Goal: Task Accomplishment & Management: Complete application form

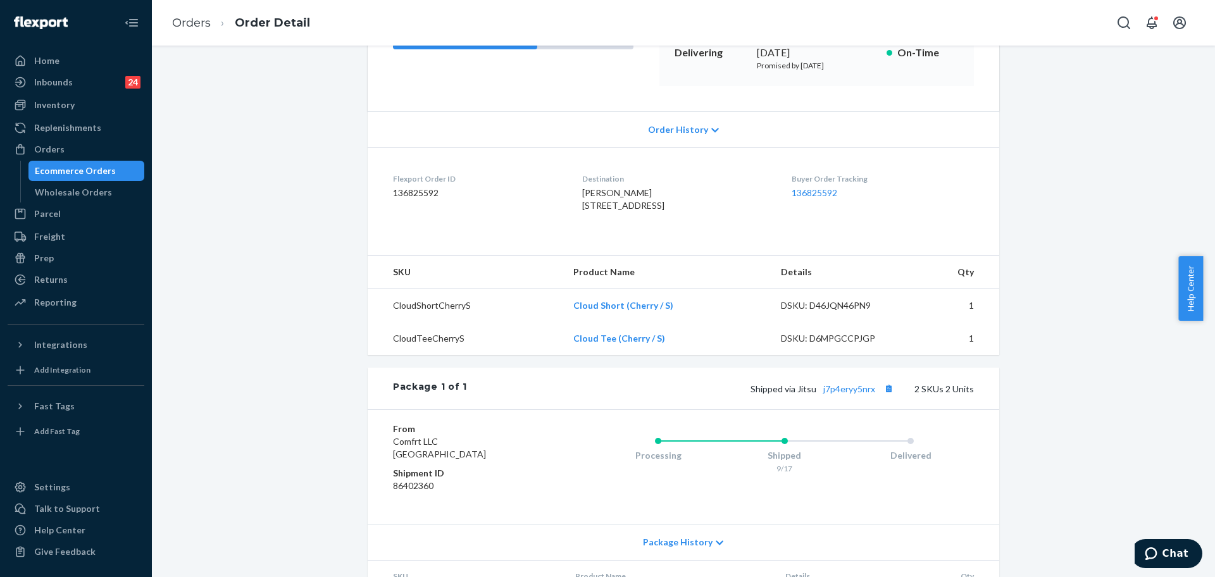
scroll to position [90, 0]
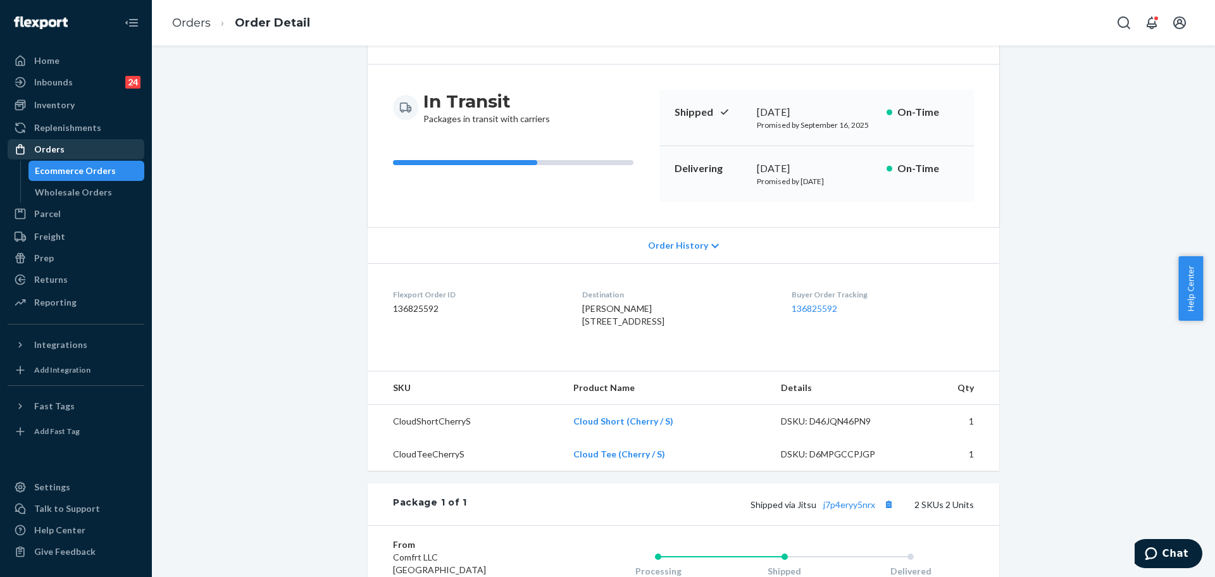
click at [56, 152] on div "Orders" at bounding box center [49, 149] width 30 height 13
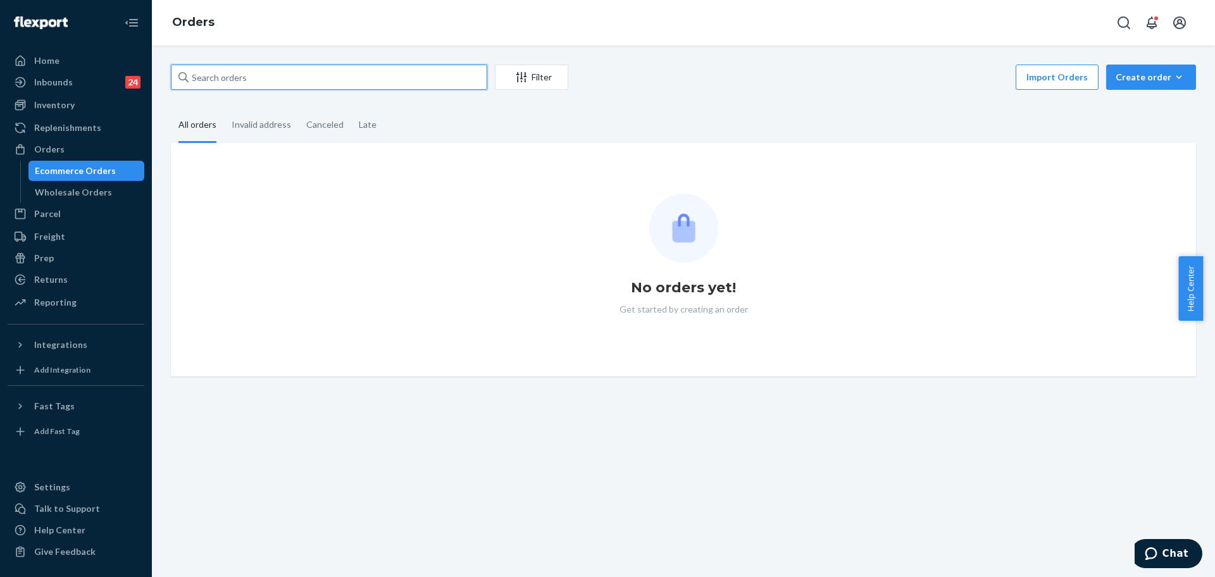
click at [276, 78] on input "text" at bounding box center [329, 77] width 316 height 25
paste input "255230198"
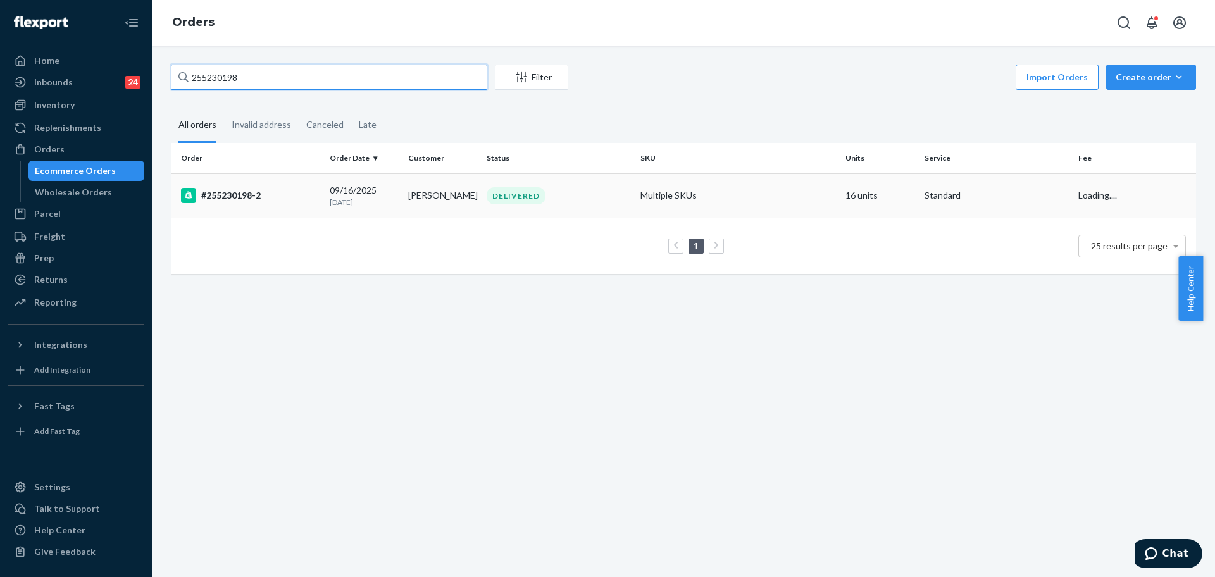
type input "255230198"
click at [268, 198] on div "#255230198-2" at bounding box center [250, 195] width 139 height 15
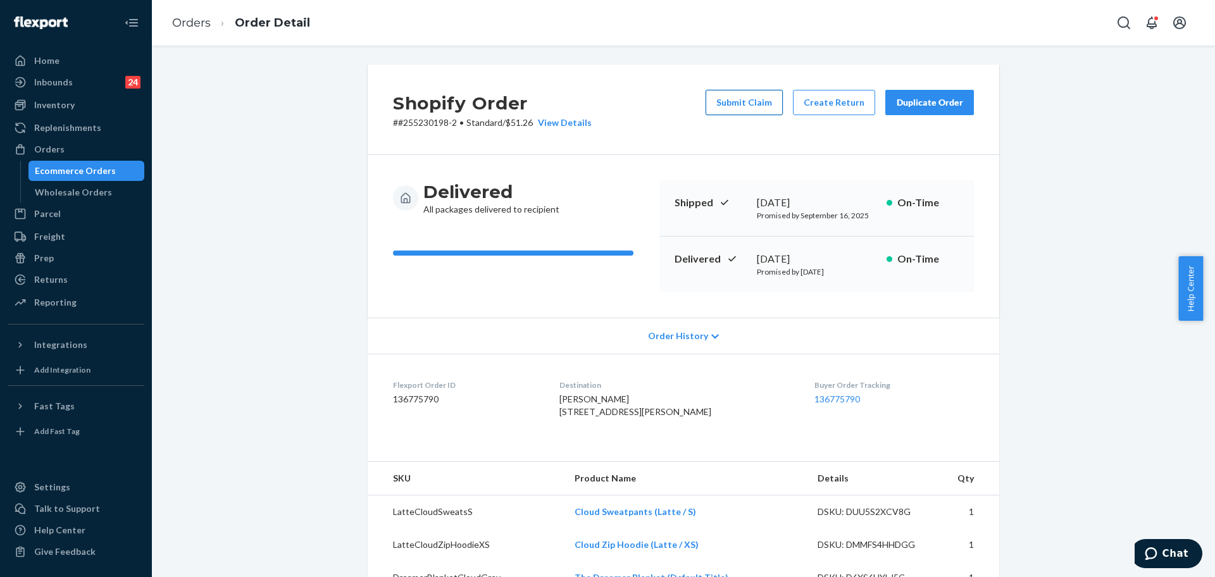
click at [728, 113] on button "Submit Claim" at bounding box center [743, 102] width 77 height 25
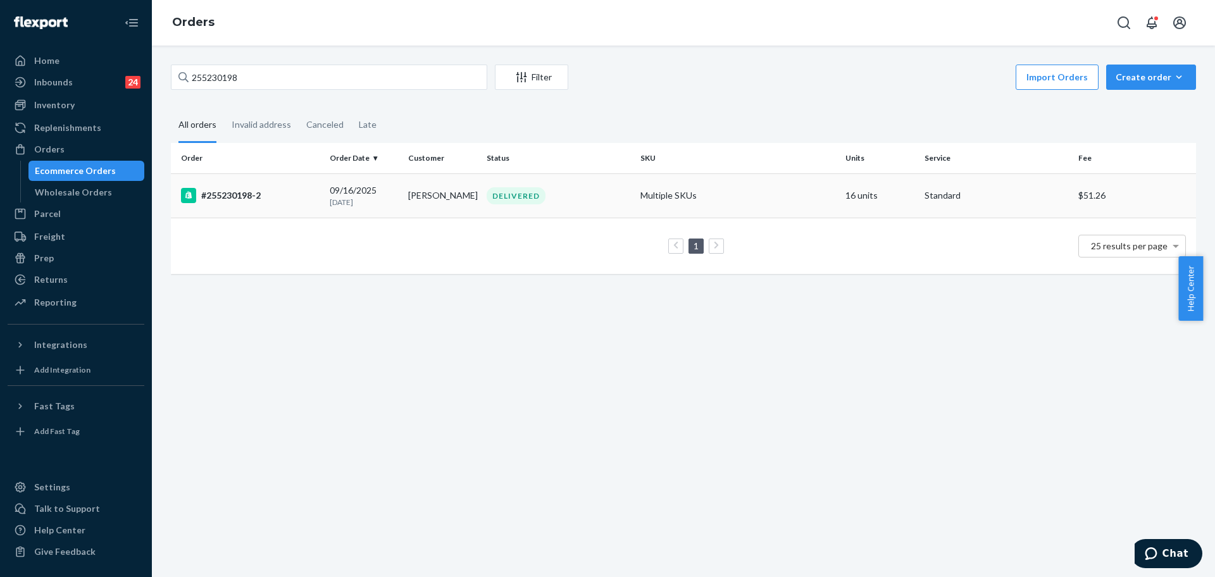
click at [411, 186] on td "[PERSON_NAME]" at bounding box center [442, 195] width 78 height 44
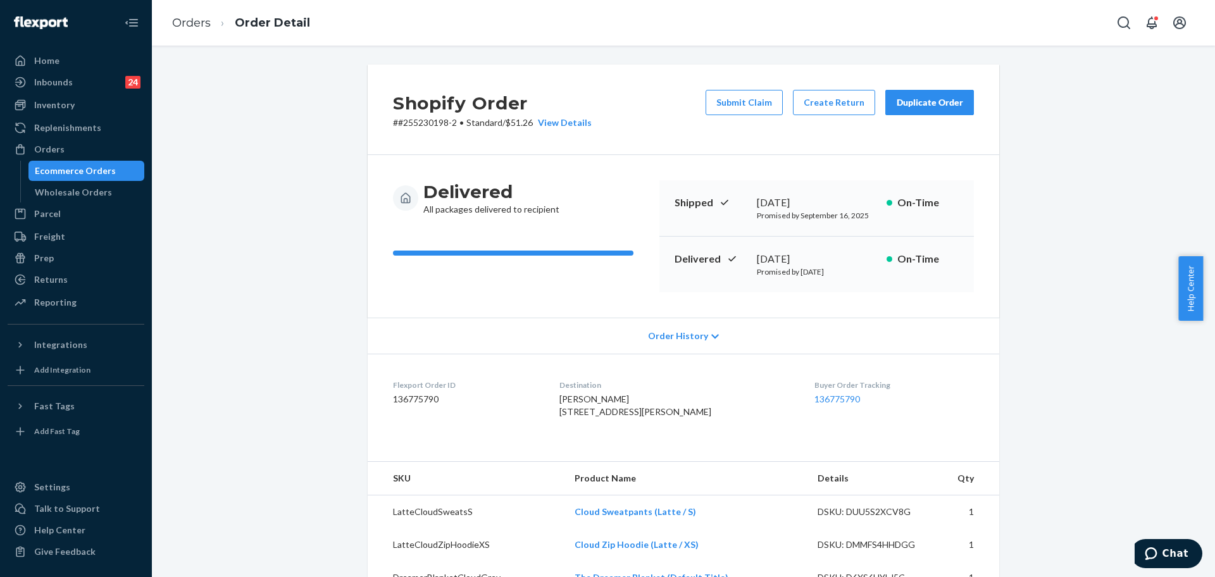
click at [897, 320] on div "Order History" at bounding box center [683, 336] width 631 height 36
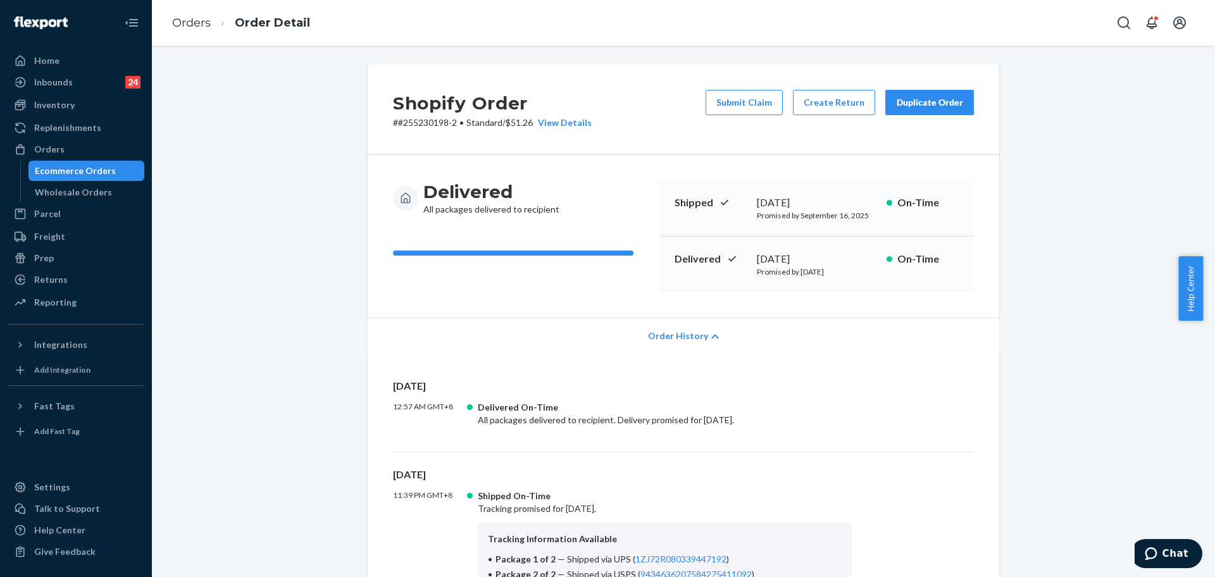
drag, startPoint x: 747, startPoint y: 105, endPoint x: 724, endPoint y: 127, distance: 31.8
click at [747, 105] on button "Submit Claim" at bounding box center [743, 102] width 77 height 25
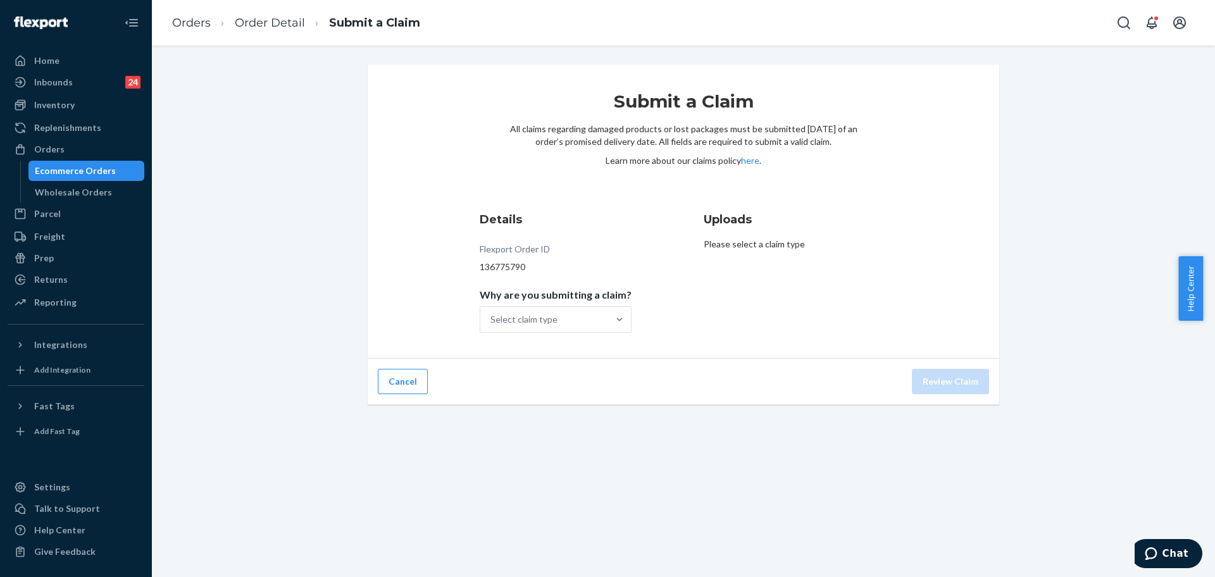
click at [559, 320] on div "Select claim type" at bounding box center [544, 319] width 128 height 25
click at [492, 320] on input "Why are you submitting a claim? Select claim type" at bounding box center [490, 319] width 1 height 13
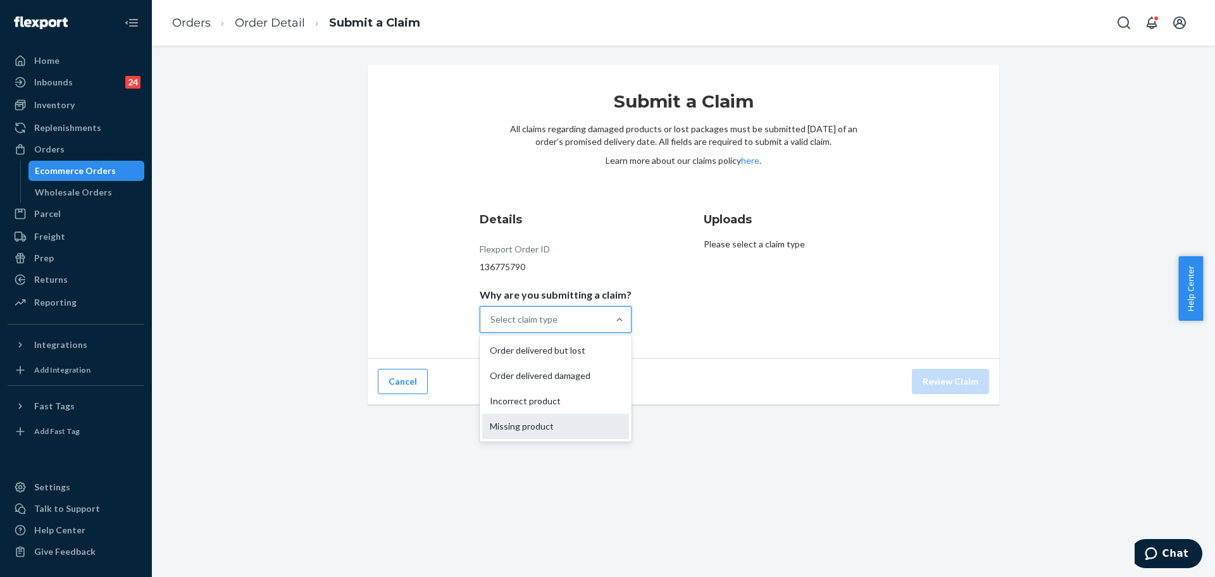
click at [537, 419] on div "Missing product" at bounding box center [555, 426] width 147 height 25
click at [492, 326] on input "Why are you submitting a claim? option Missing product focused, 0 of 4. 4 resul…" at bounding box center [490, 319] width 1 height 13
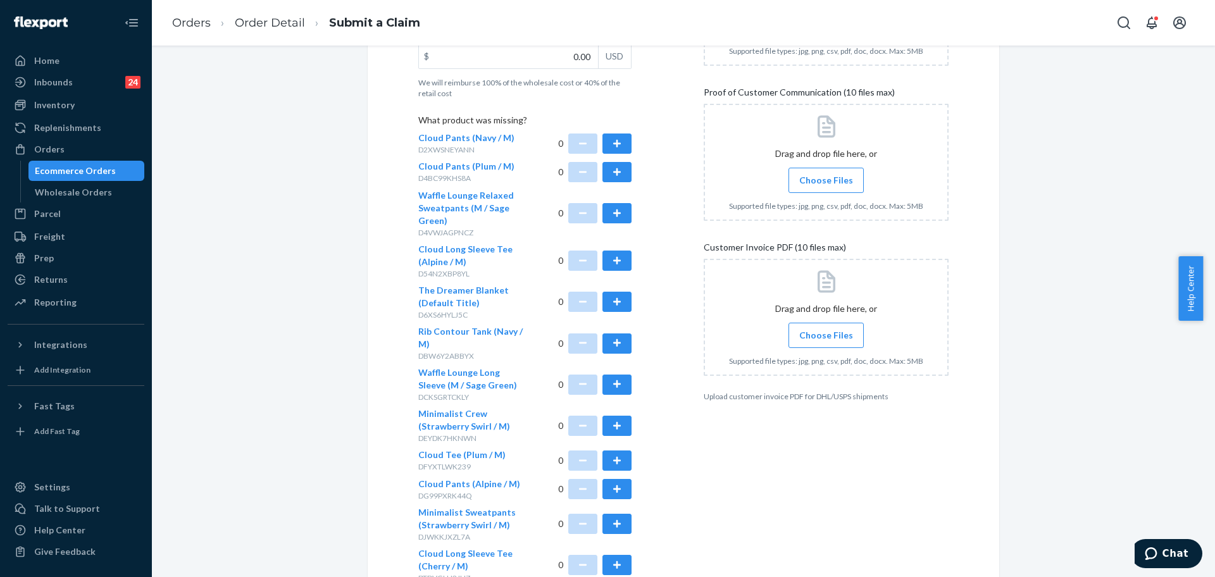
scroll to position [316, 0]
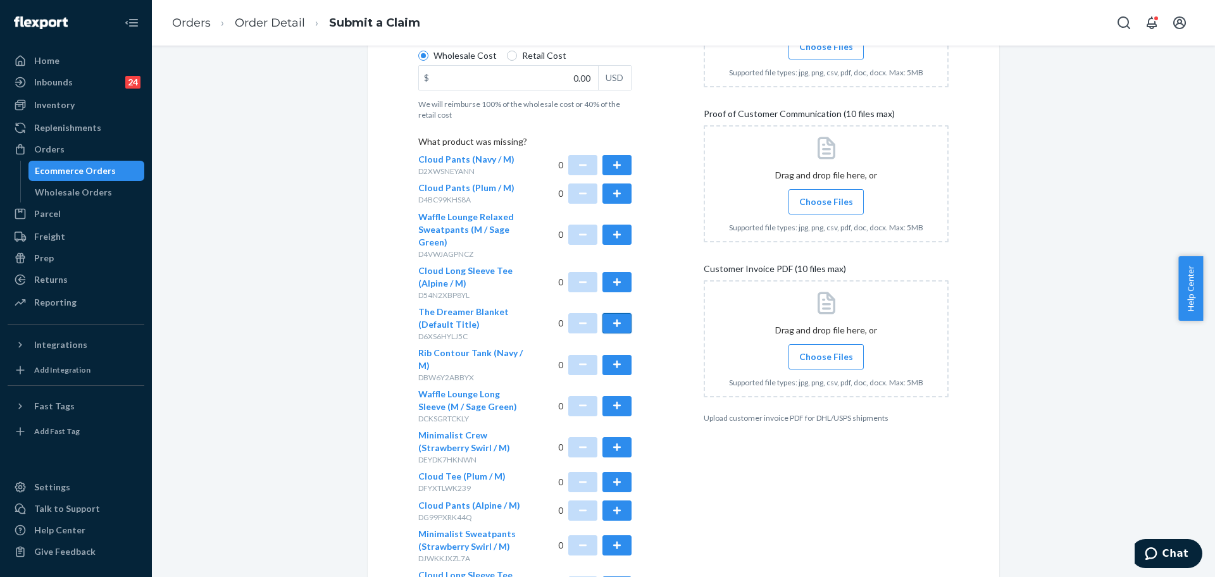
click at [615, 325] on button "button" at bounding box center [616, 323] width 29 height 20
click at [555, 82] on input "0.00" at bounding box center [508, 78] width 179 height 24
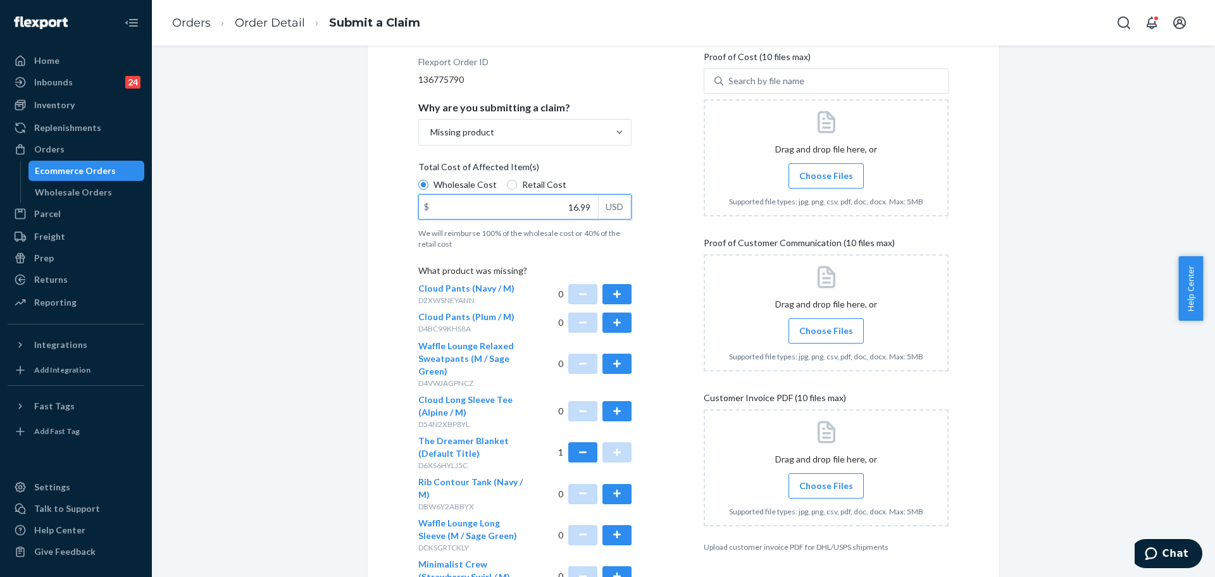
scroll to position [79, 0]
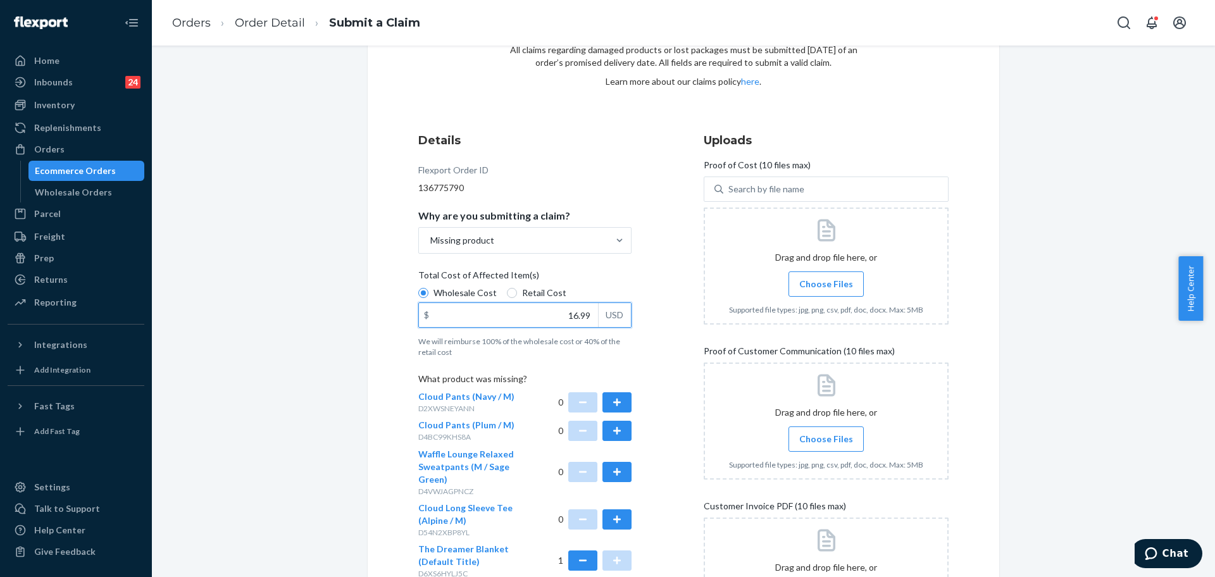
type input "16.99"
click at [833, 293] on label "Choose Files" at bounding box center [825, 283] width 75 height 25
click at [828, 286] on span "Choose Files" at bounding box center [826, 284] width 54 height 13
click at [826, 286] on input "Choose Files" at bounding box center [826, 284] width 1 height 14
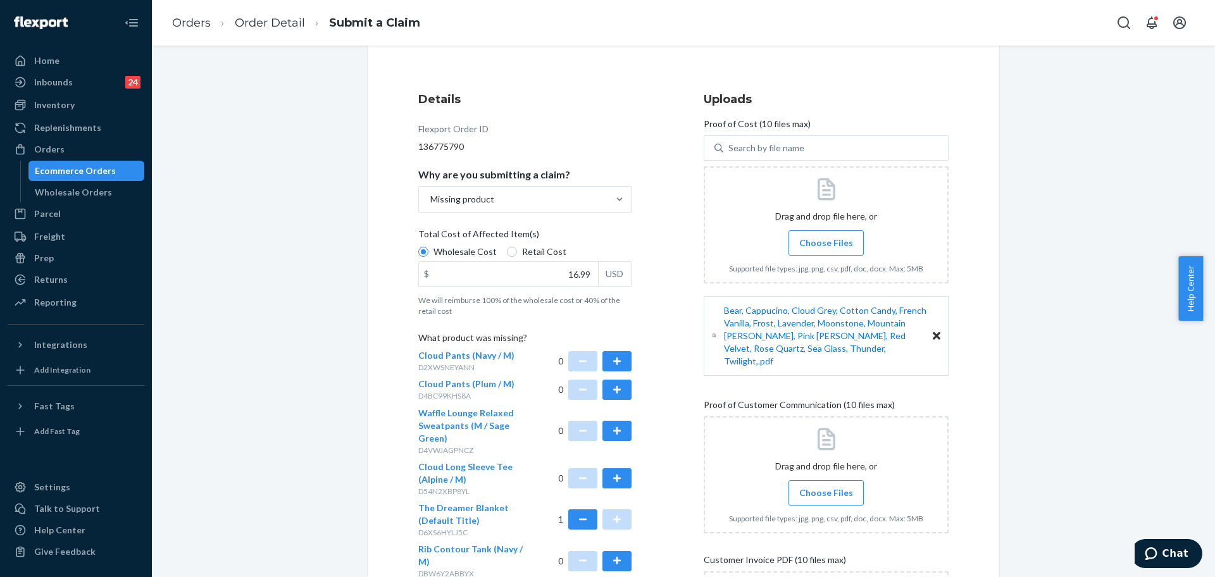
scroll to position [158, 0]
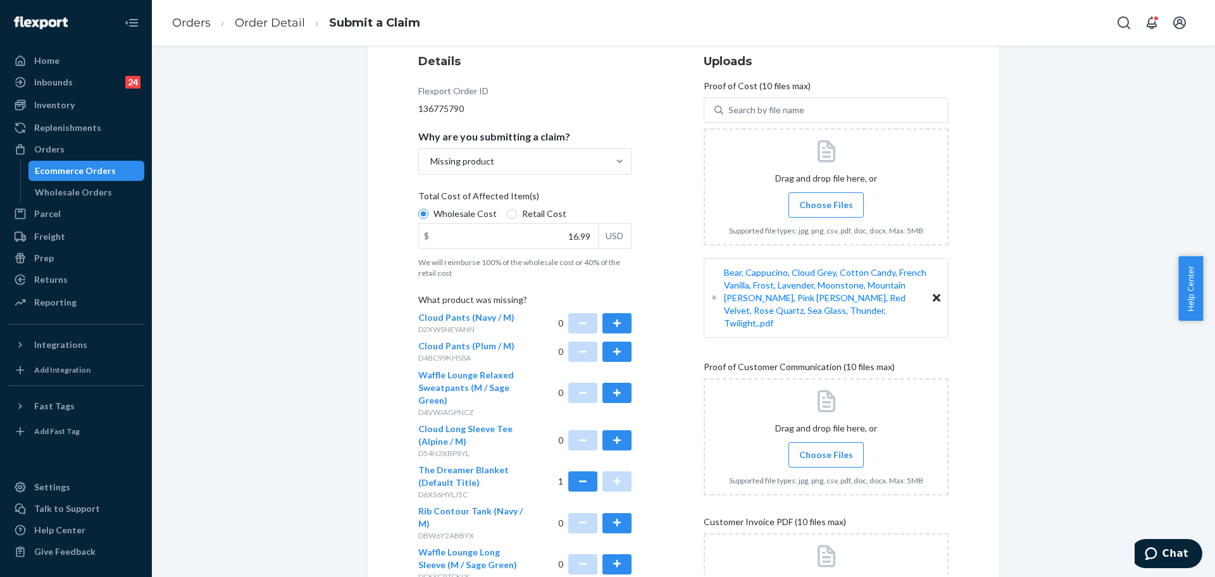
click at [810, 449] on span "Choose Files" at bounding box center [826, 455] width 54 height 13
click at [826, 448] on input "Choose Files" at bounding box center [826, 455] width 1 height 14
click at [817, 449] on span "Choose Files" at bounding box center [826, 455] width 54 height 13
click at [826, 448] on input "Choose Files" at bounding box center [826, 455] width 1 height 14
click at [814, 449] on span "Choose Files" at bounding box center [826, 455] width 54 height 13
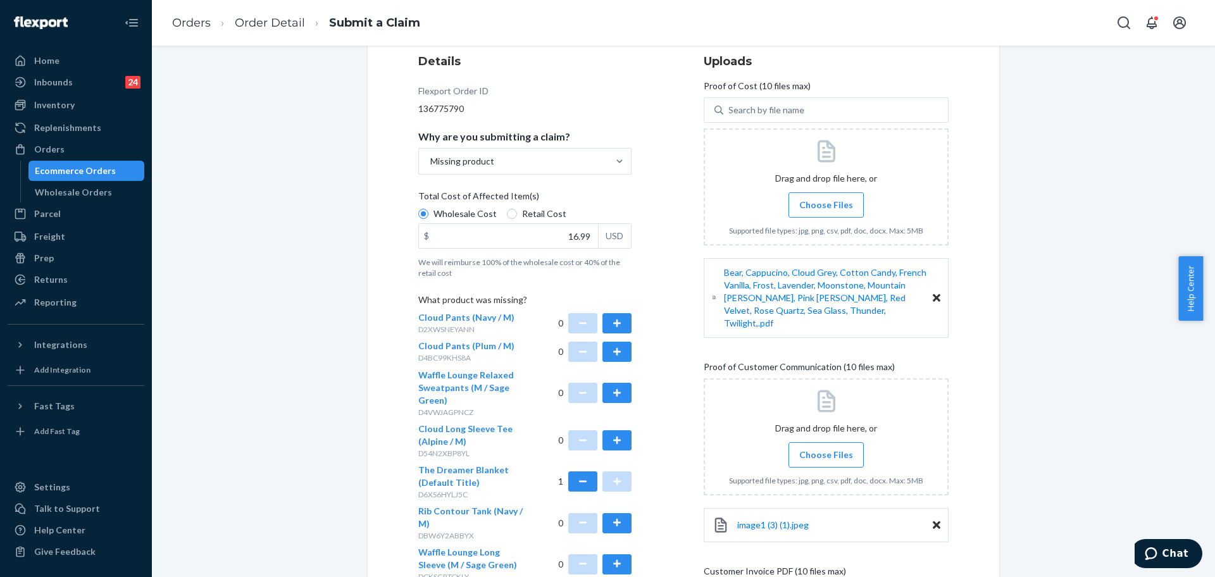
click at [826, 448] on input "Choose Files" at bounding box center [826, 455] width 1 height 14
click at [834, 449] on span "Choose Files" at bounding box center [826, 455] width 54 height 13
click at [826, 448] on input "Choose Files" at bounding box center [826, 455] width 1 height 14
click at [841, 449] on span "Choose Files" at bounding box center [826, 455] width 54 height 13
click at [826, 448] on input "Choose Files" at bounding box center [826, 455] width 1 height 14
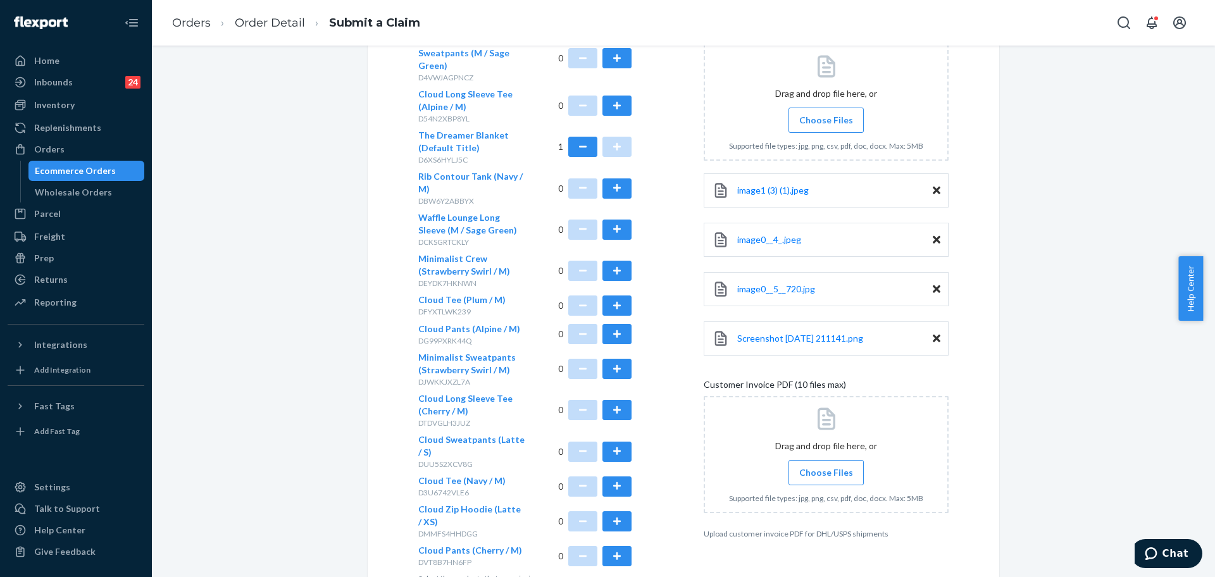
scroll to position [554, 0]
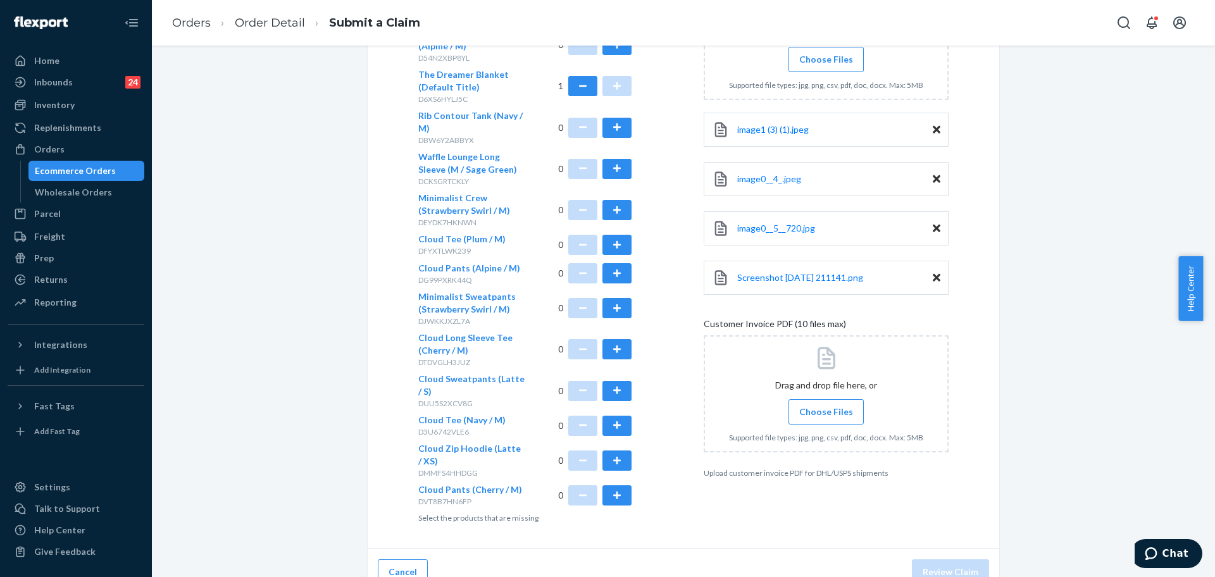
click at [830, 406] on span "Choose Files" at bounding box center [826, 412] width 54 height 13
click at [826, 405] on input "Choose Files" at bounding box center [826, 412] width 1 height 14
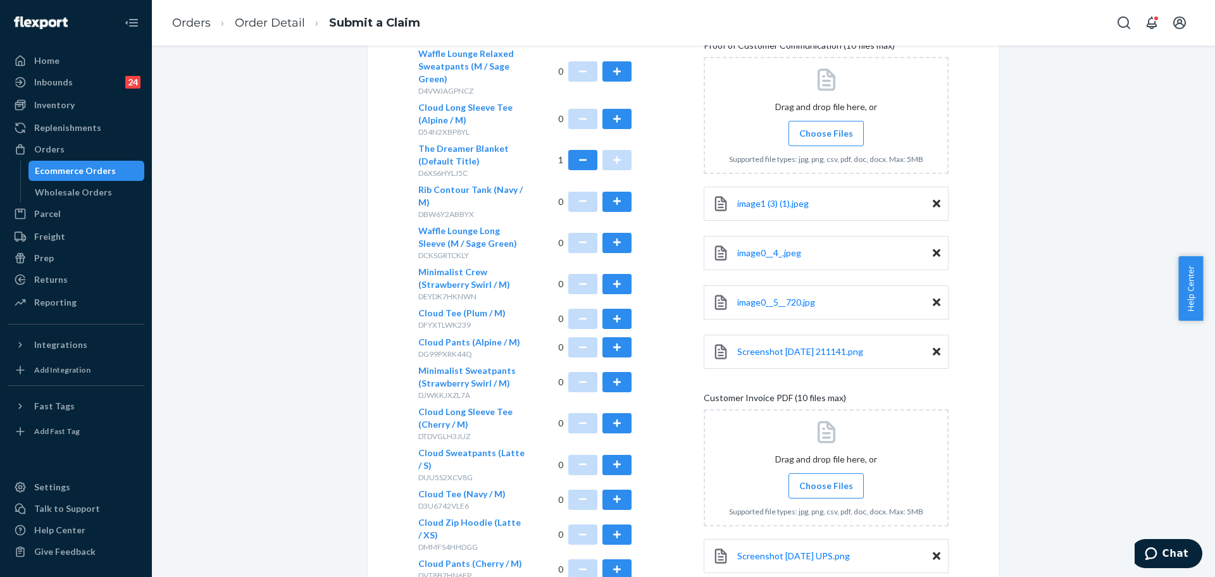
scroll to position [572, 0]
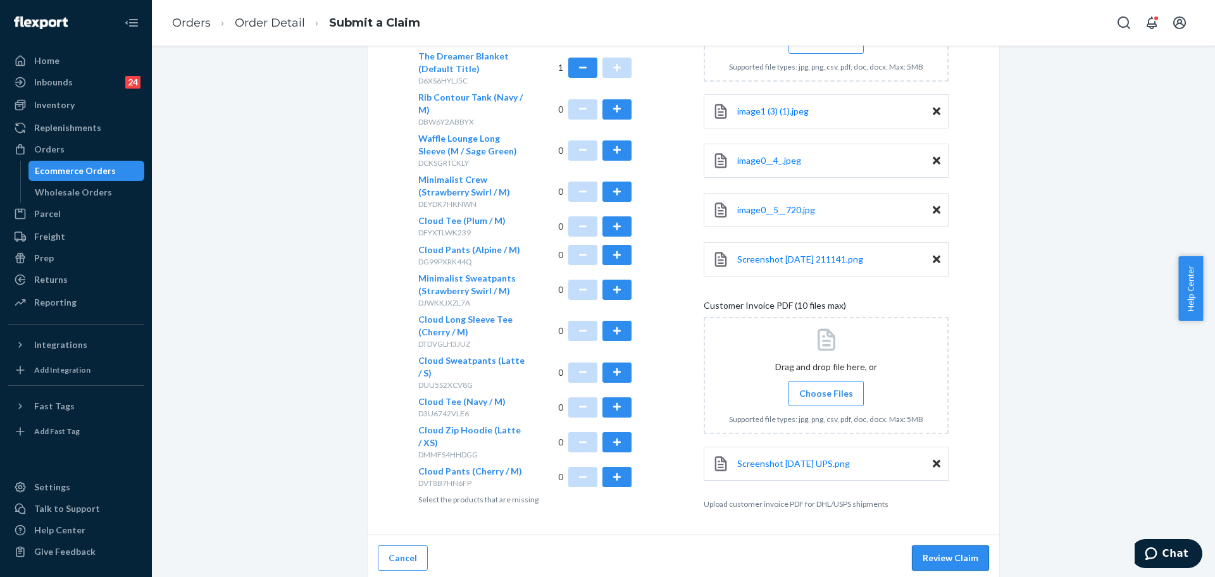
click at [948, 554] on button "Review Claim" at bounding box center [950, 557] width 77 height 25
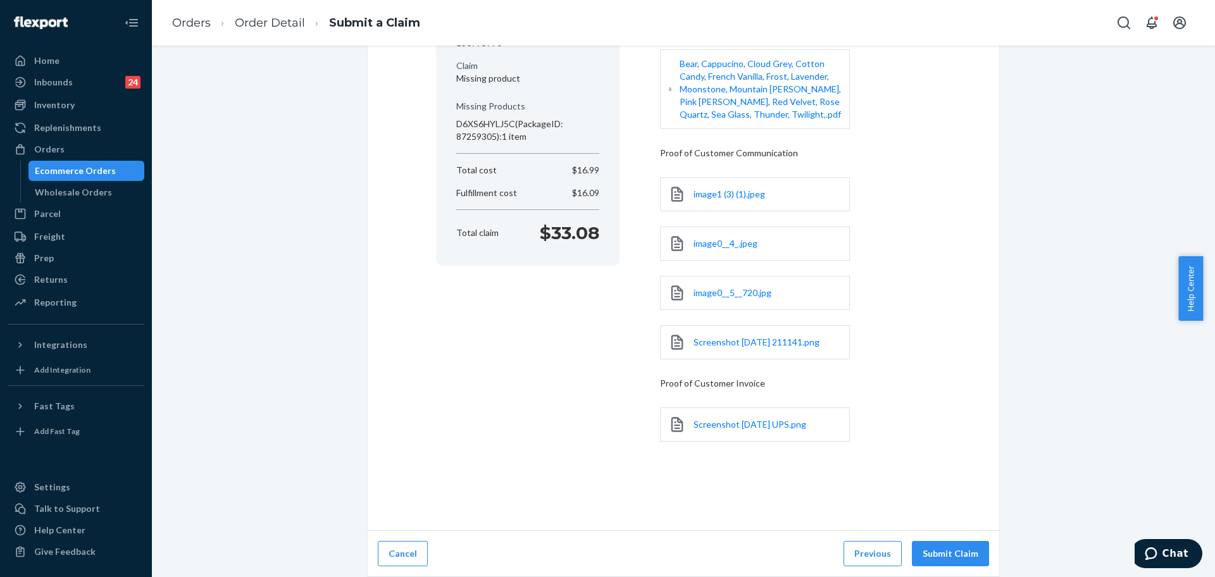
scroll to position [174, 0]
click at [939, 564] on button "Submit Claim" at bounding box center [950, 553] width 77 height 25
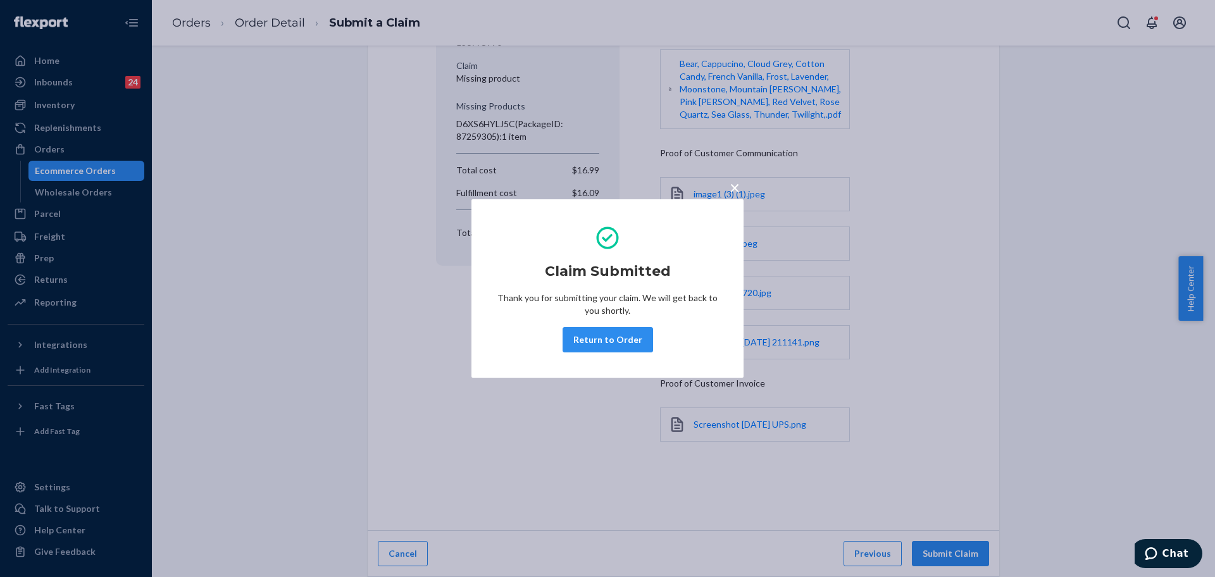
click at [626, 338] on button "Return to Order" at bounding box center [607, 339] width 90 height 25
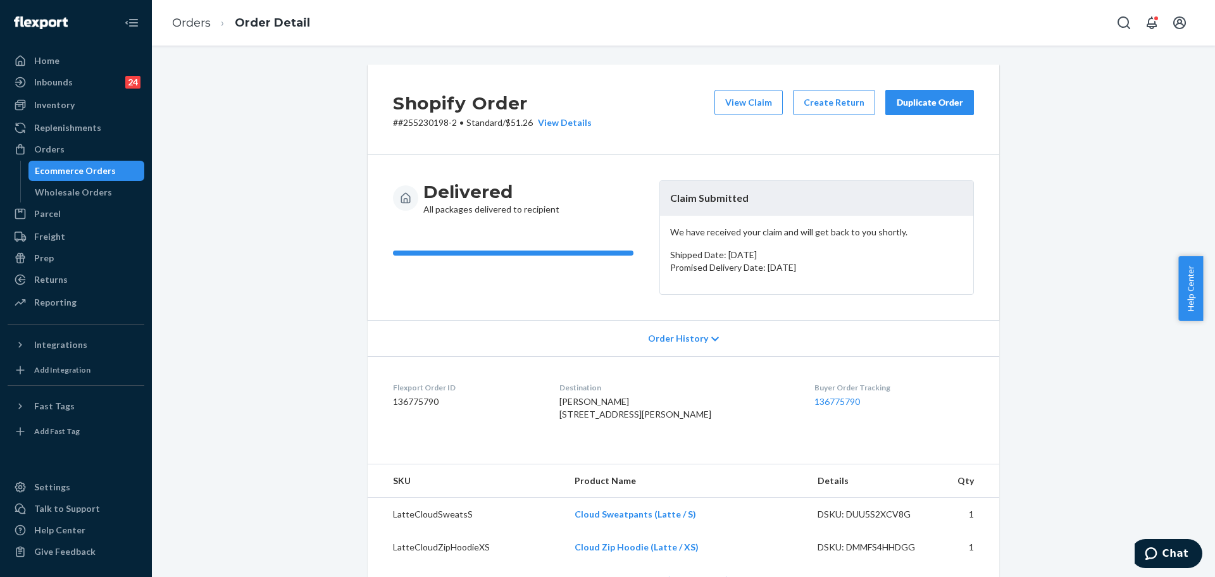
click at [948, 105] on div "Duplicate Order" at bounding box center [929, 102] width 67 height 13
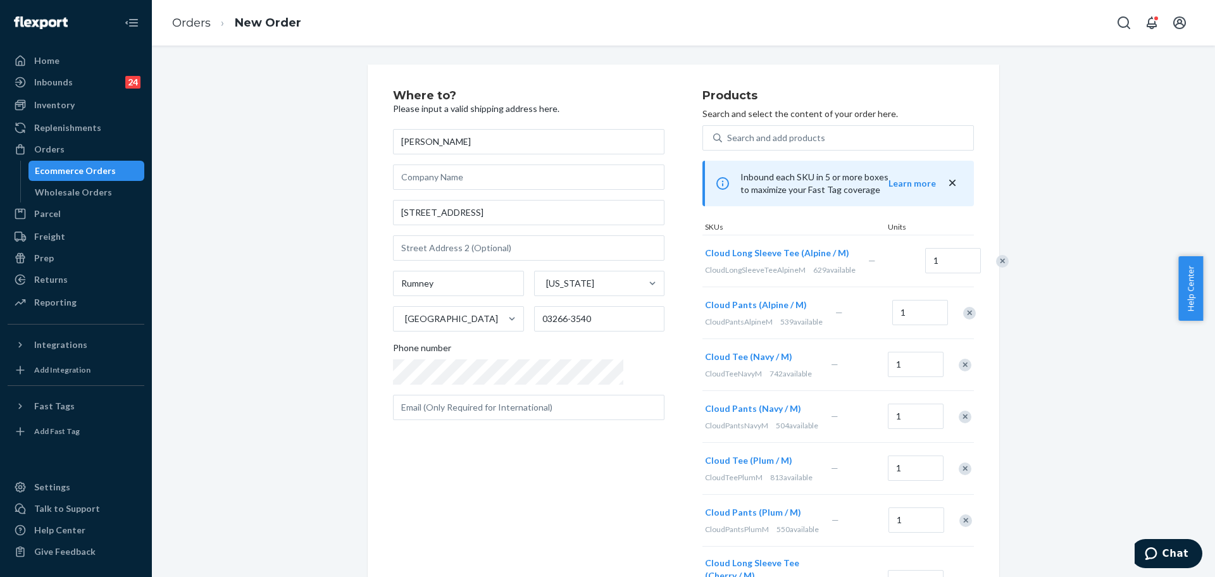
click at [979, 266] on div at bounding box center [995, 261] width 32 height 34
click at [996, 256] on div "Remove Item" at bounding box center [1002, 261] width 13 height 13
click at [963, 260] on div "Remove Item" at bounding box center [969, 261] width 13 height 13
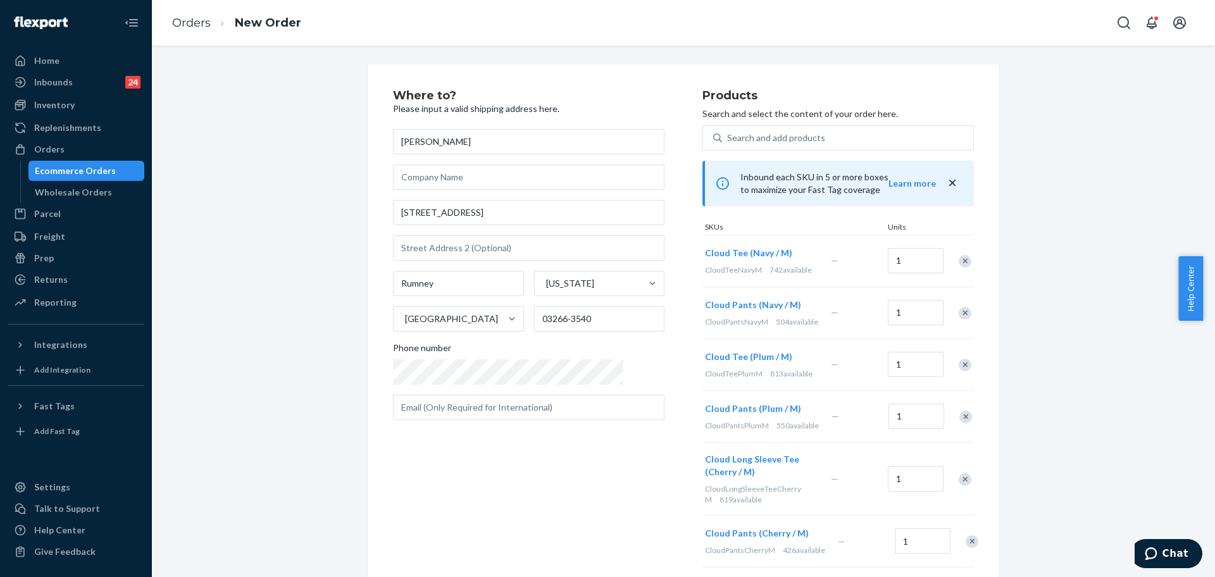
click at [959, 261] on div "Remove Item" at bounding box center [965, 261] width 13 height 13
click at [959, 263] on div "Remove Item" at bounding box center [965, 261] width 13 height 13
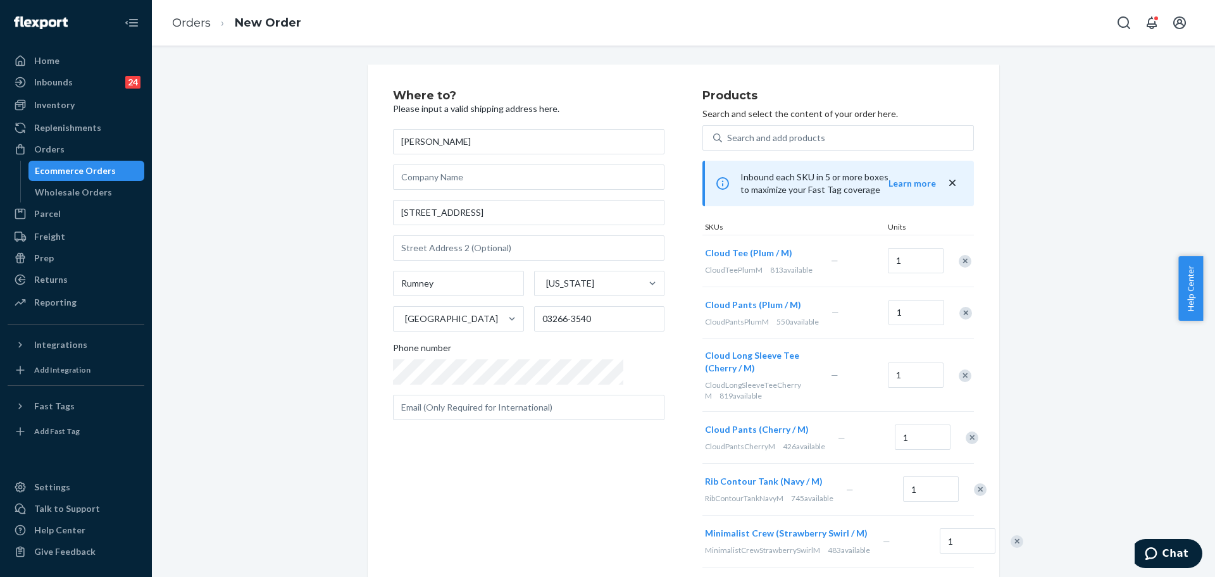
click at [959, 261] on div "Remove Item" at bounding box center [965, 261] width 13 height 13
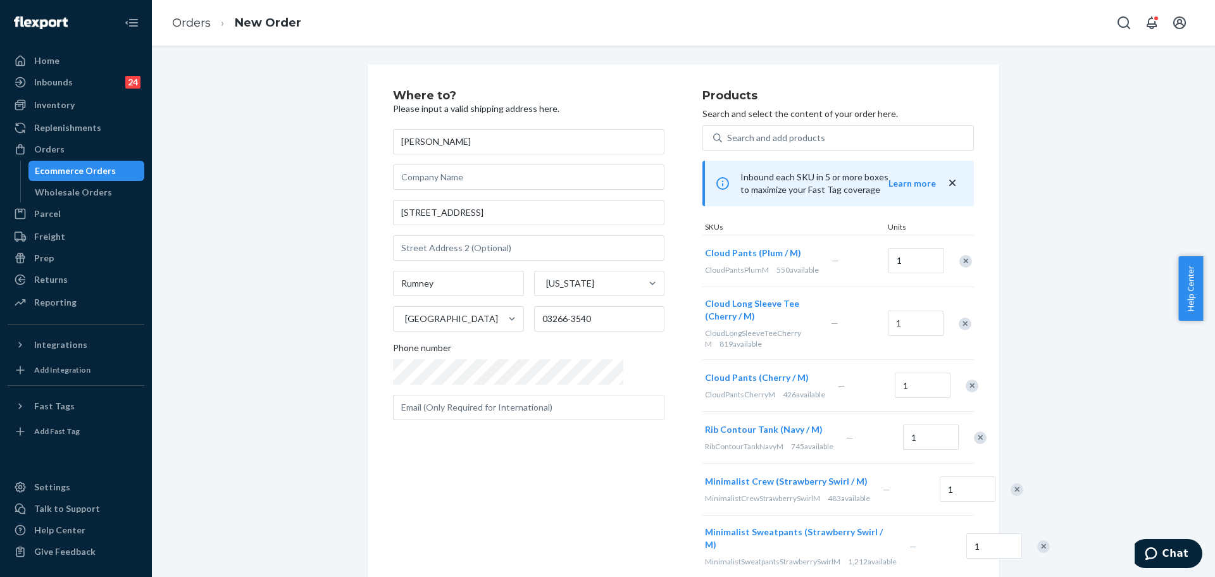
click at [959, 261] on div "Remove Item" at bounding box center [965, 261] width 13 height 13
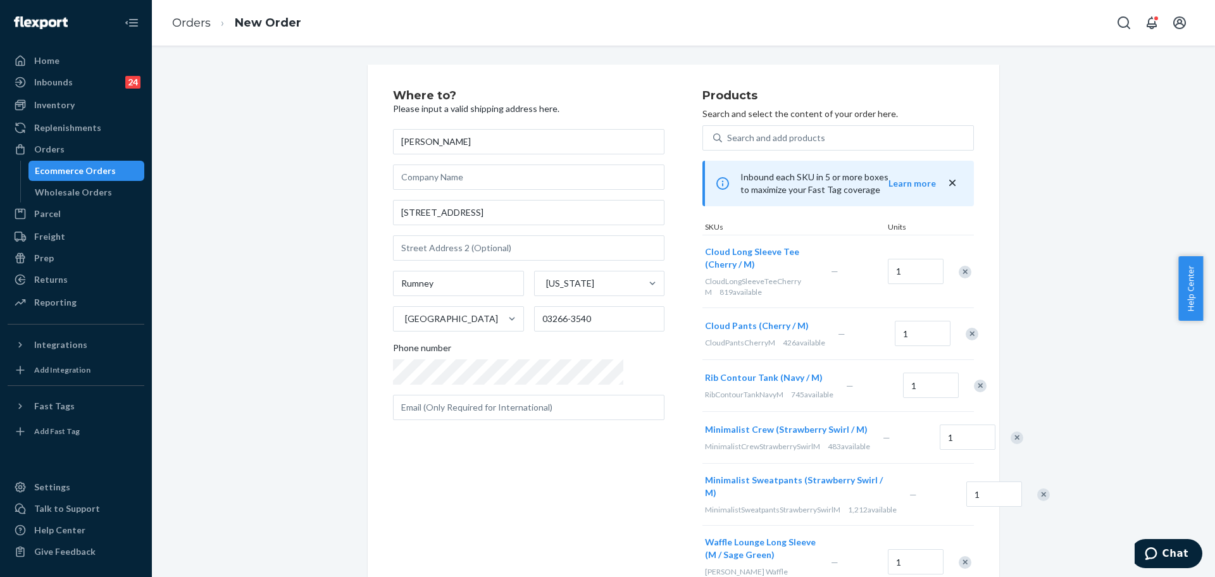
click at [959, 266] on div "Remove Item" at bounding box center [965, 272] width 13 height 13
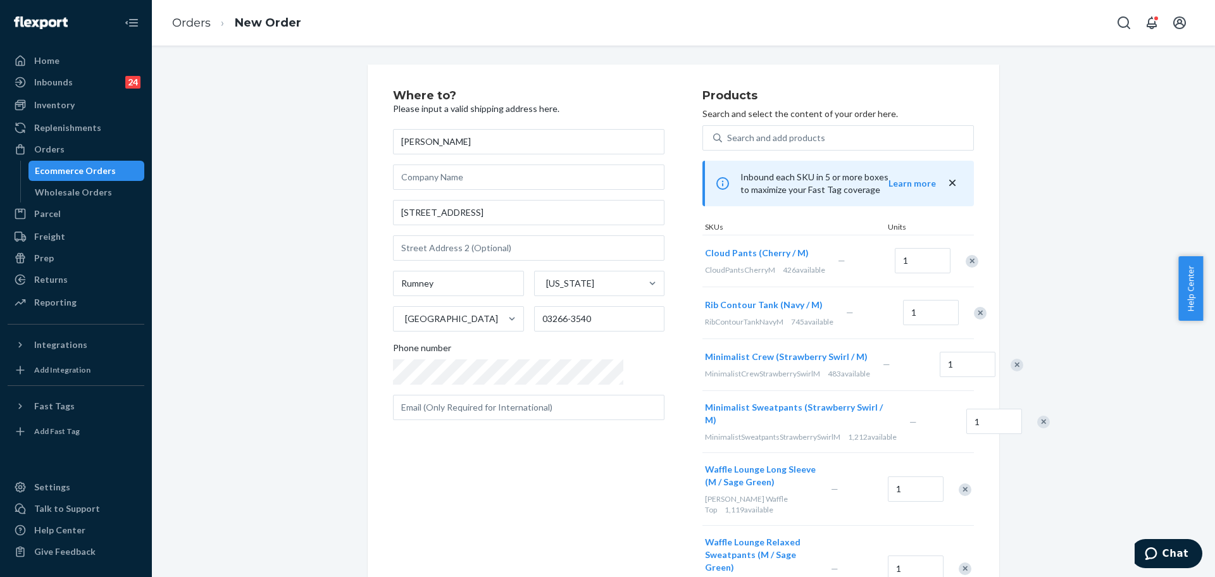
click at [965, 255] on div "Remove Item" at bounding box center [971, 261] width 13 height 13
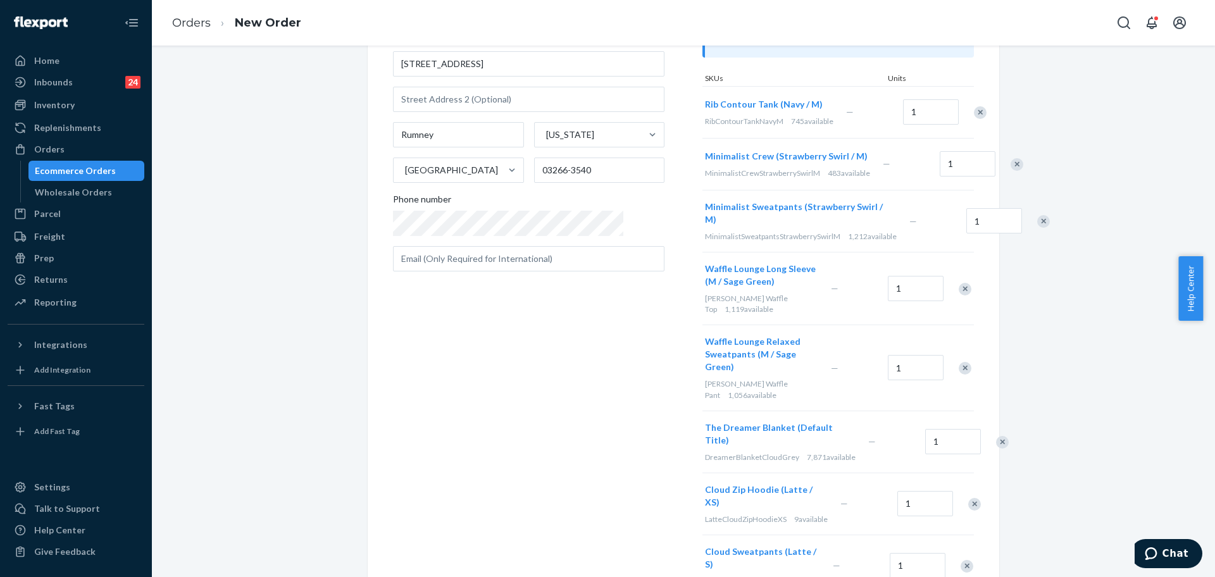
scroll to position [237, 0]
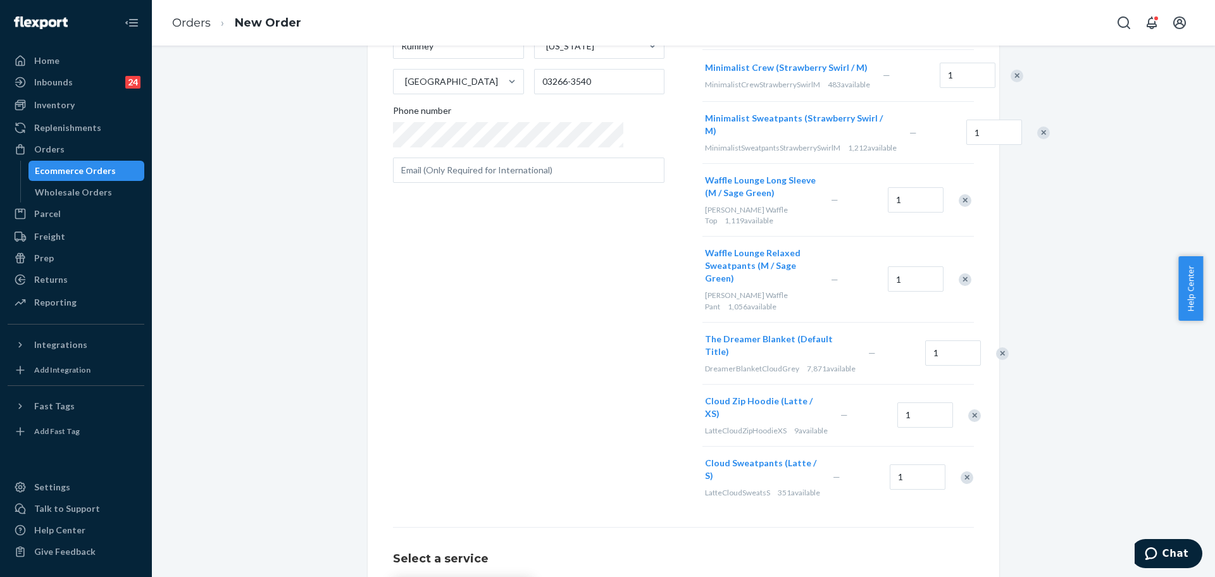
click at [960, 471] on div "Remove Item" at bounding box center [966, 477] width 13 height 13
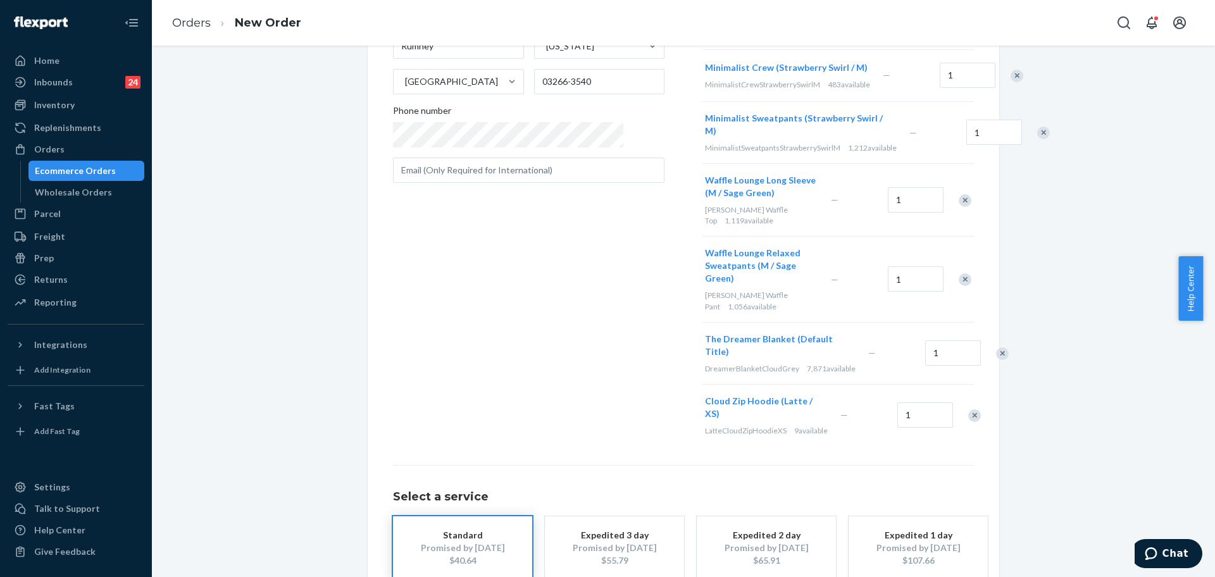
click at [968, 409] on div "Remove Item" at bounding box center [974, 415] width 13 height 13
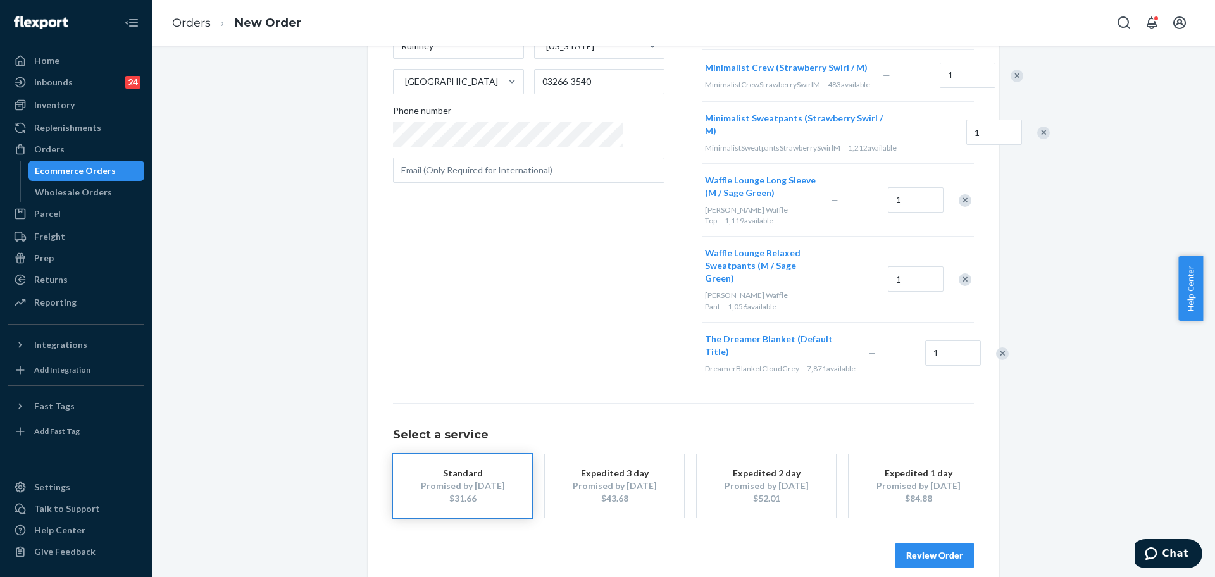
click at [959, 286] on div "Remove Item" at bounding box center [965, 279] width 13 height 13
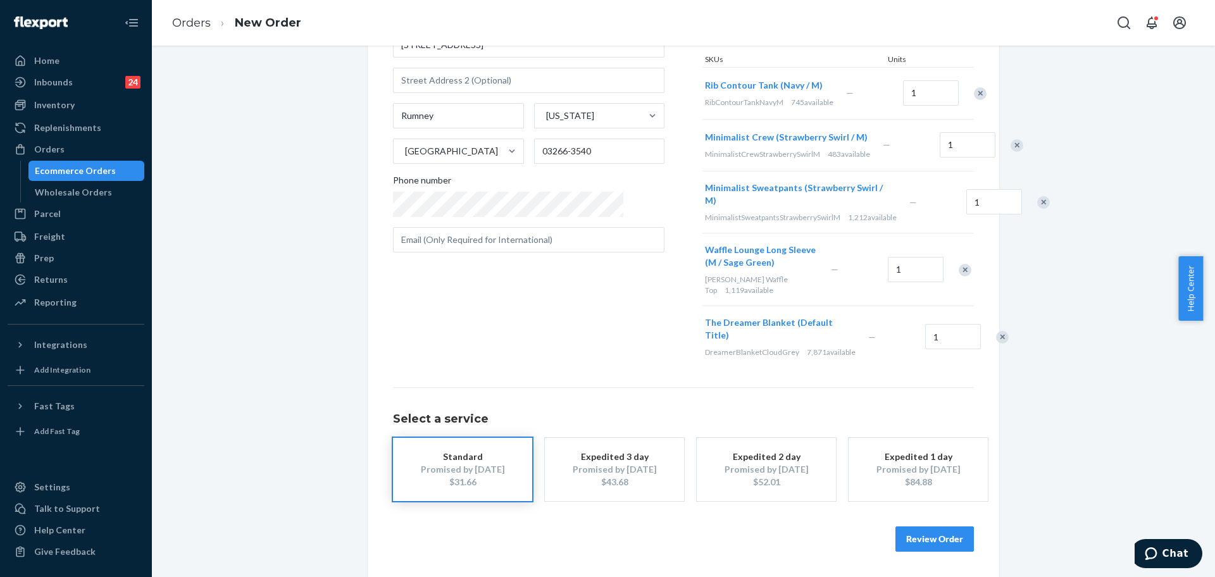
scroll to position [178, 0]
click at [959, 276] on div "Remove Item" at bounding box center [965, 270] width 13 height 13
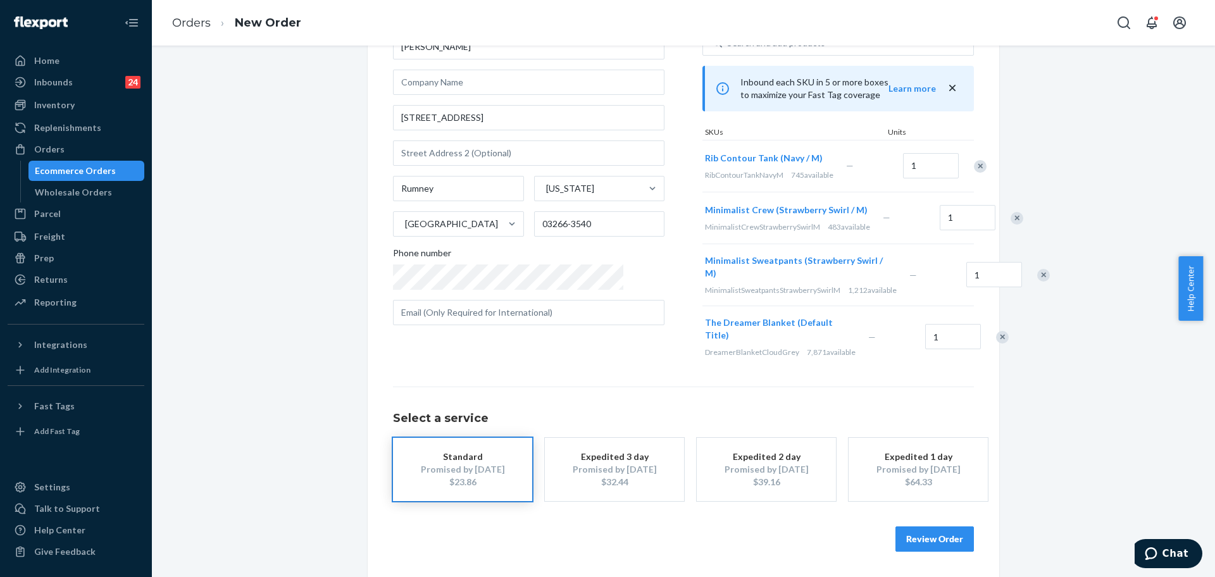
click at [1037, 276] on div "Remove Item" at bounding box center [1043, 275] width 13 height 13
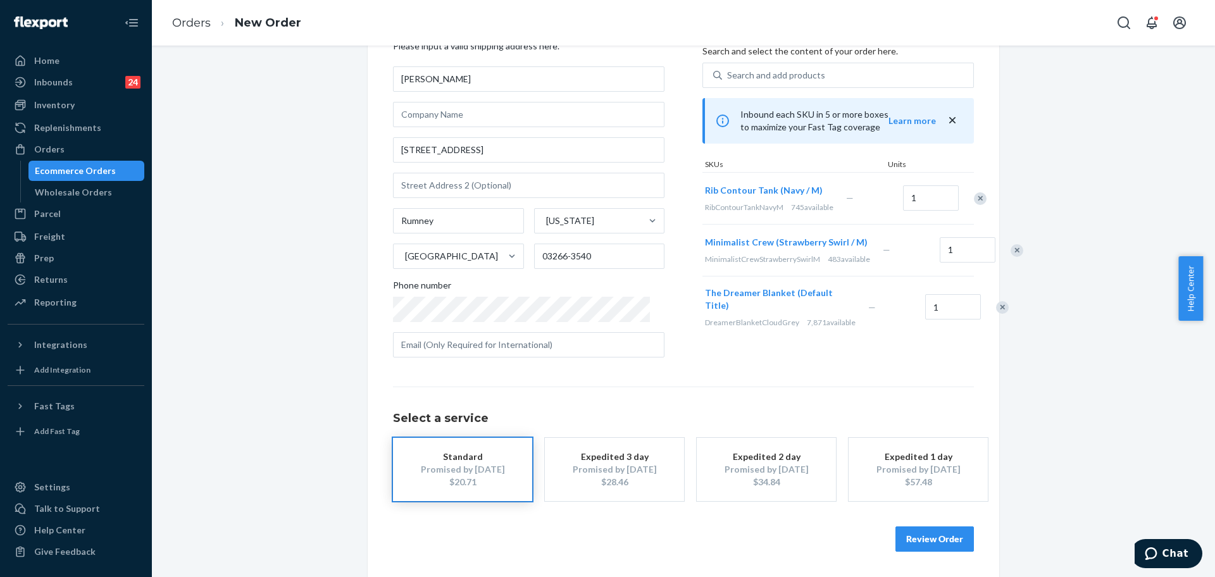
click at [1010, 257] on div "Remove Item" at bounding box center [1016, 250] width 13 height 13
click at [974, 205] on div "Remove Item" at bounding box center [980, 198] width 13 height 13
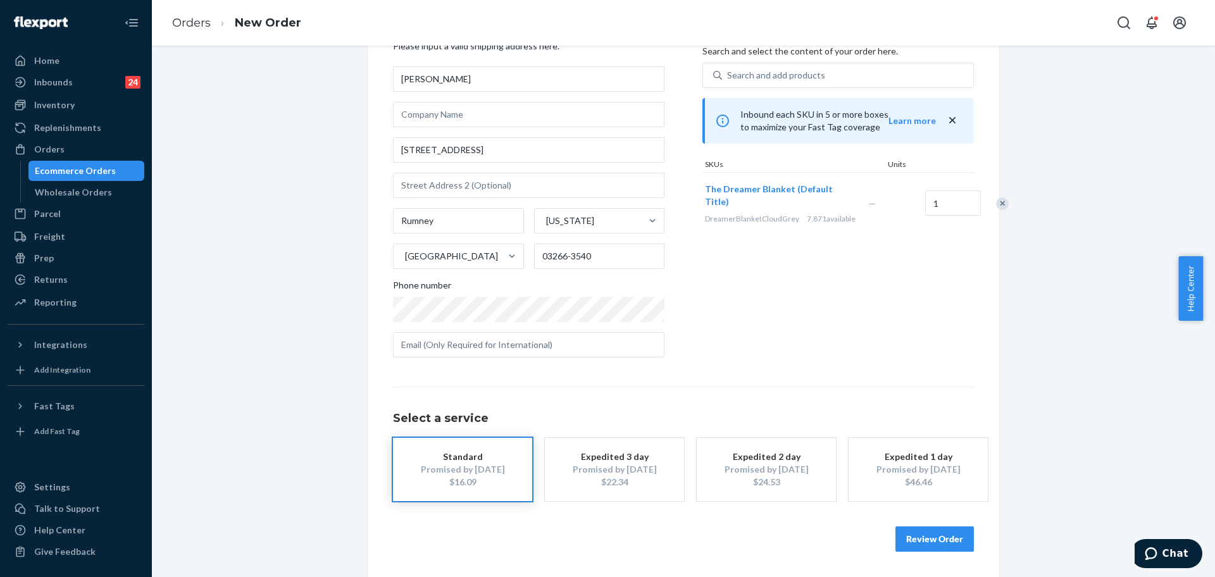
click at [936, 552] on div "Where to? Please input a valid shipping address here. [PERSON_NAME] [STREET_ADD…" at bounding box center [683, 289] width 631 height 575
click at [943, 543] on button "Review Order" at bounding box center [934, 538] width 78 height 25
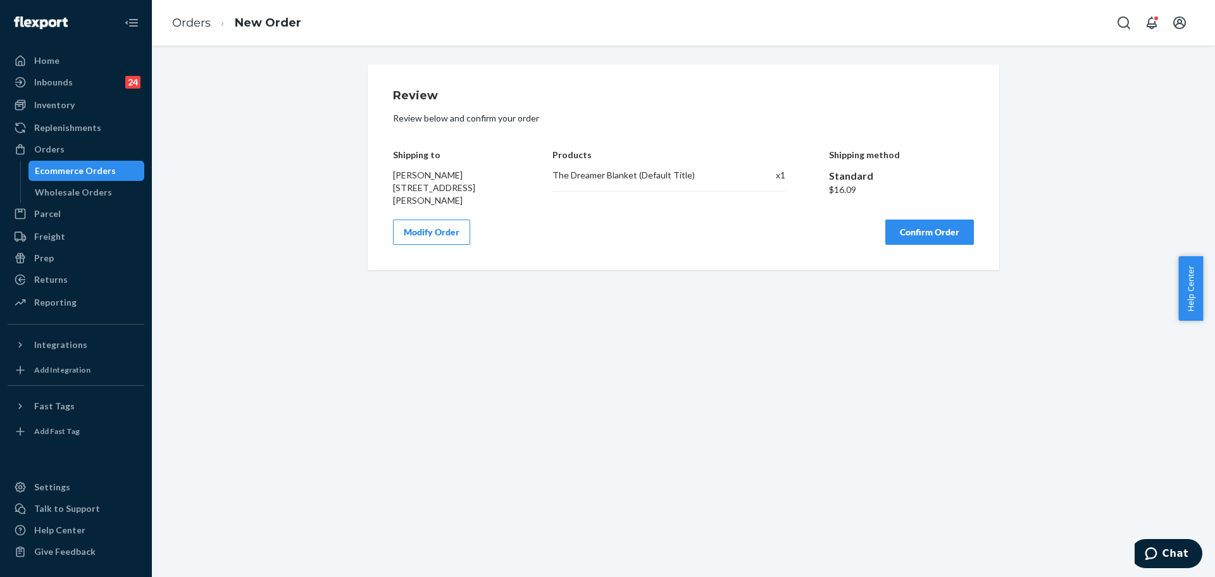
click at [903, 239] on button "Confirm Order" at bounding box center [929, 232] width 89 height 25
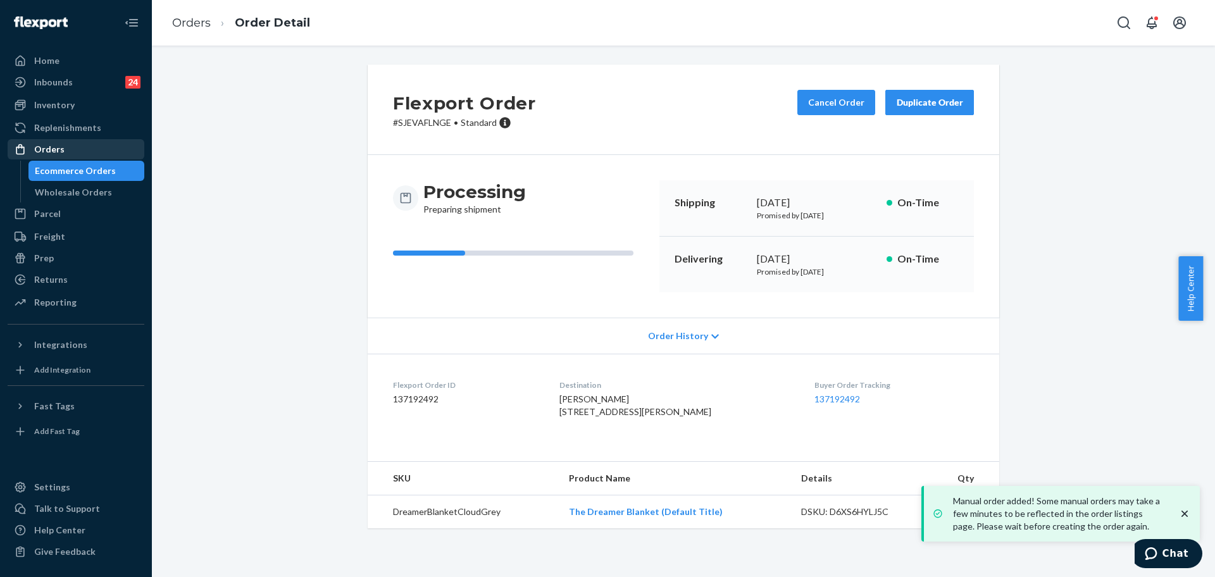
click at [68, 147] on div "Orders" at bounding box center [76, 149] width 134 height 18
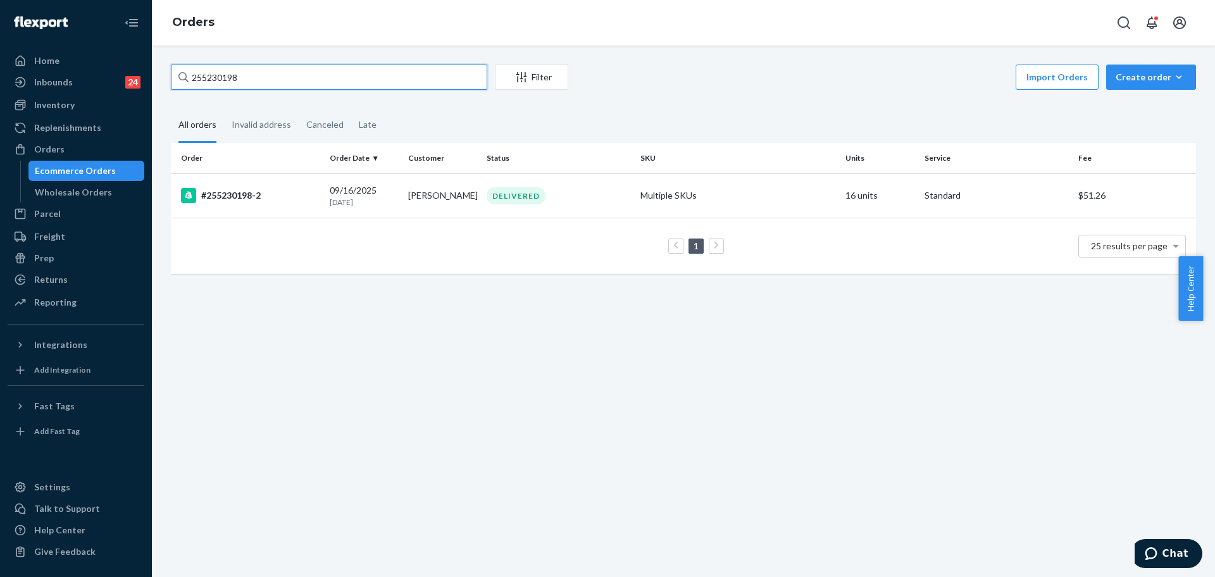
drag, startPoint x: 270, startPoint y: 82, endPoint x: 198, endPoint y: 78, distance: 72.2
click at [158, 80] on div "255230198 Filter Import Orders Create order Ecommerce order Removal order All o…" at bounding box center [683, 311] width 1063 height 531
paste input "[PERSON_NAME]"
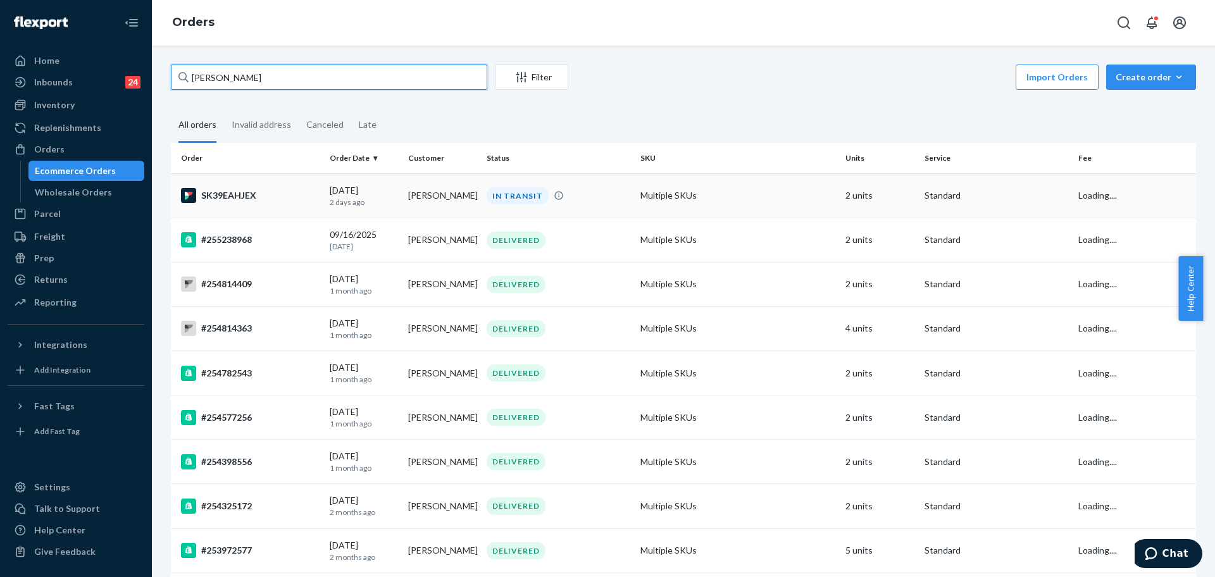
type input "[PERSON_NAME]"
click at [282, 192] on div "SK39EAHJEX" at bounding box center [250, 195] width 139 height 15
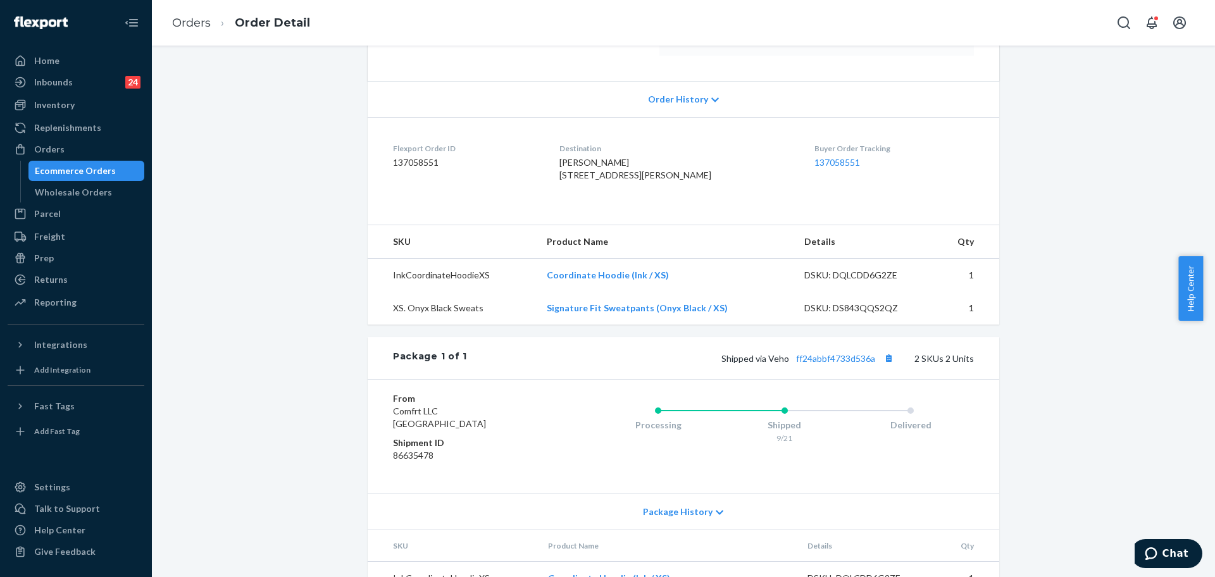
scroll to position [237, 0]
click at [837, 363] on link "ff24abbf4733d536a" at bounding box center [835, 357] width 79 height 11
